Goal: Information Seeking & Learning: Learn about a topic

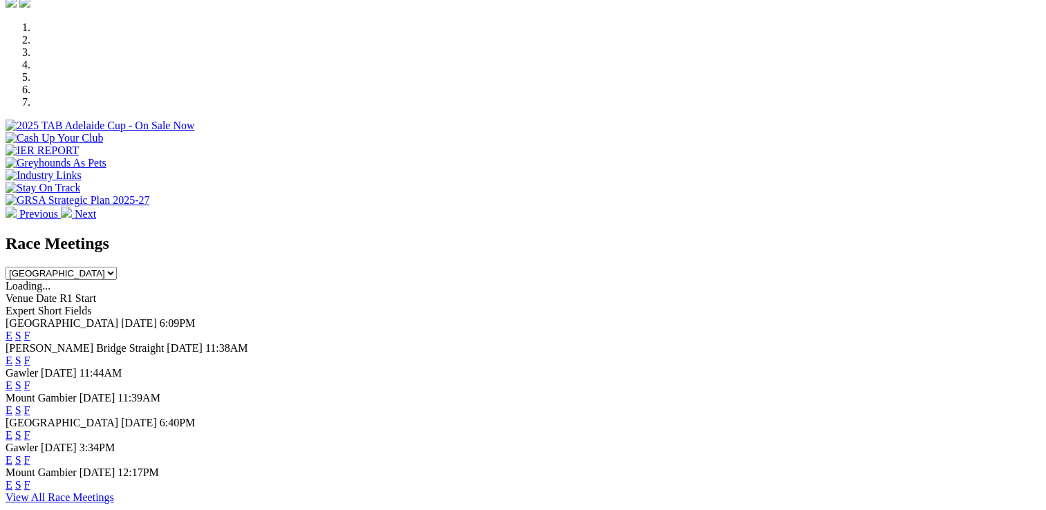
scroll to position [622, 0]
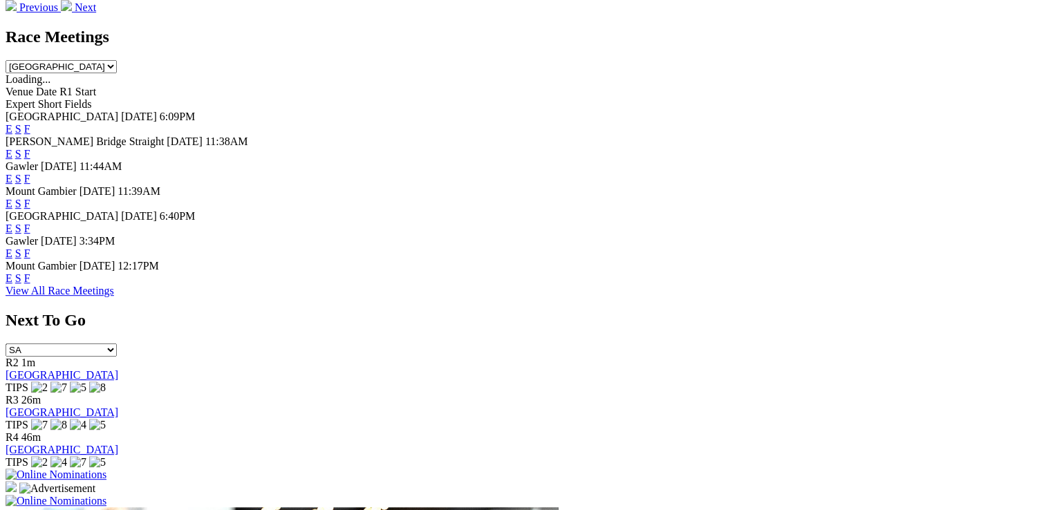
click at [30, 255] on link "F" at bounding box center [27, 254] width 6 height 12
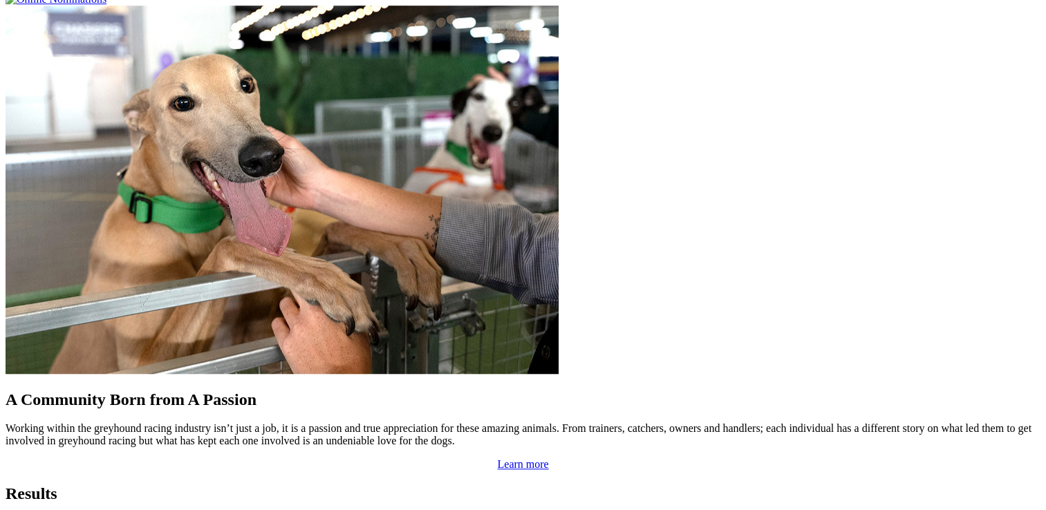
scroll to position [1246, 0]
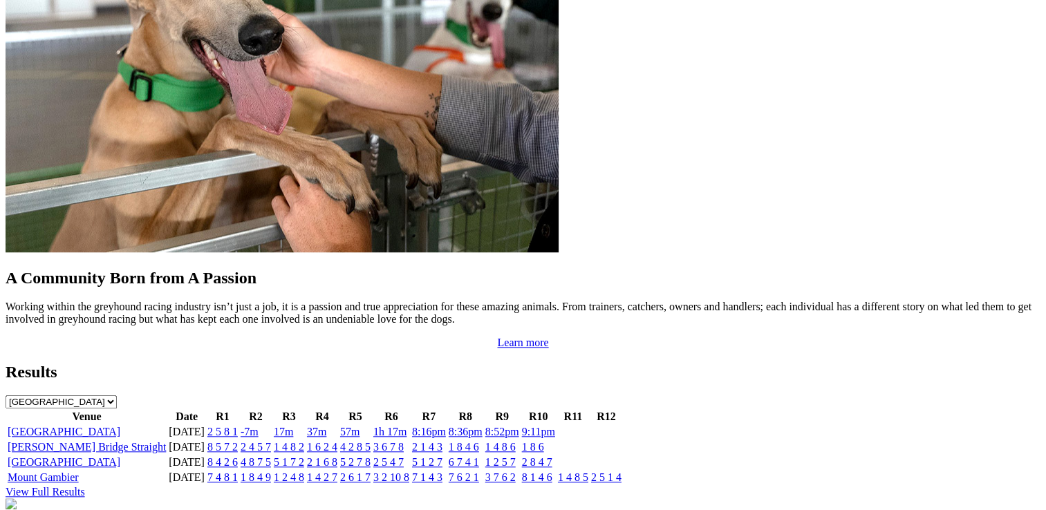
click at [120, 426] on link "[GEOGRAPHIC_DATA]" at bounding box center [64, 432] width 113 height 12
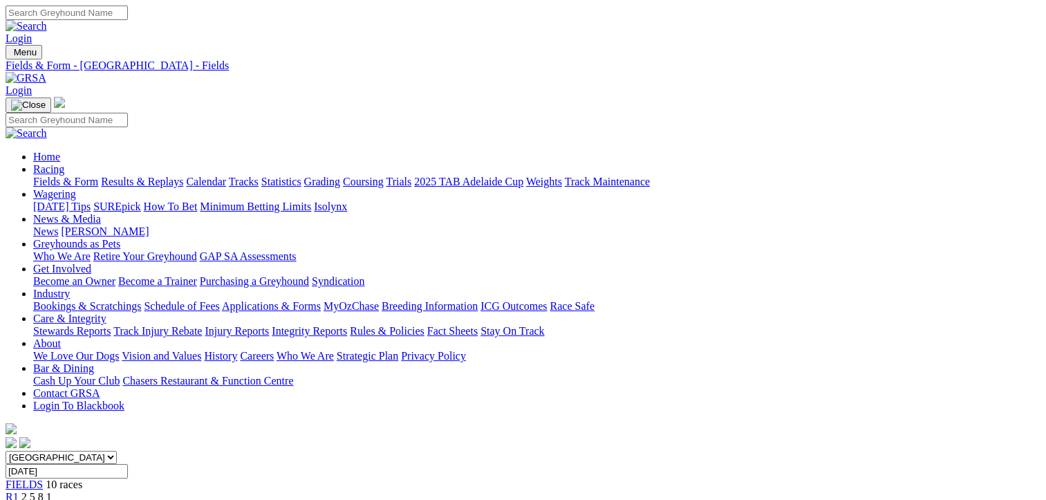
click at [19, 491] on span "R1" at bounding box center [12, 497] width 13 height 12
click at [19, 499] on span "R2" at bounding box center [12, 509] width 13 height 12
click at [19, 491] on span "R1" at bounding box center [12, 497] width 13 height 12
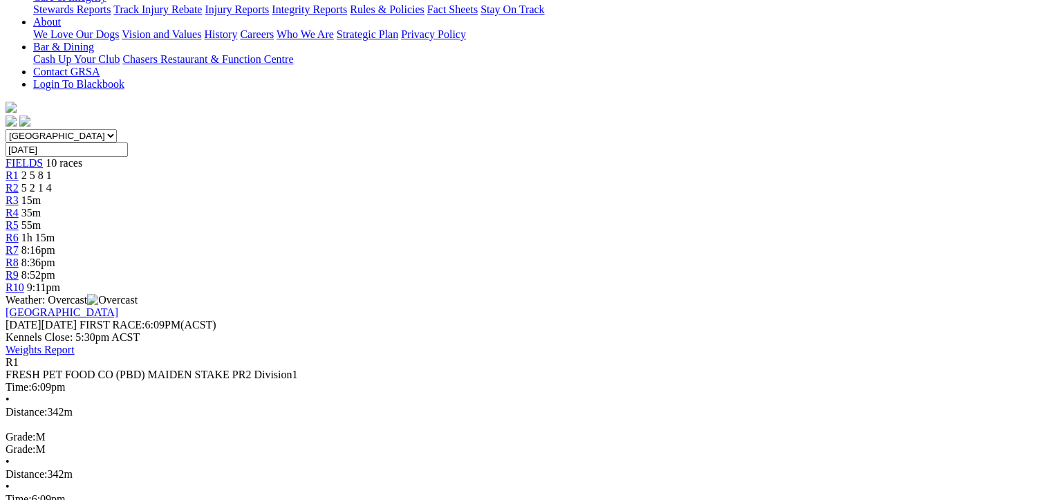
scroll to position [346, 0]
